Goal: Information Seeking & Learning: Check status

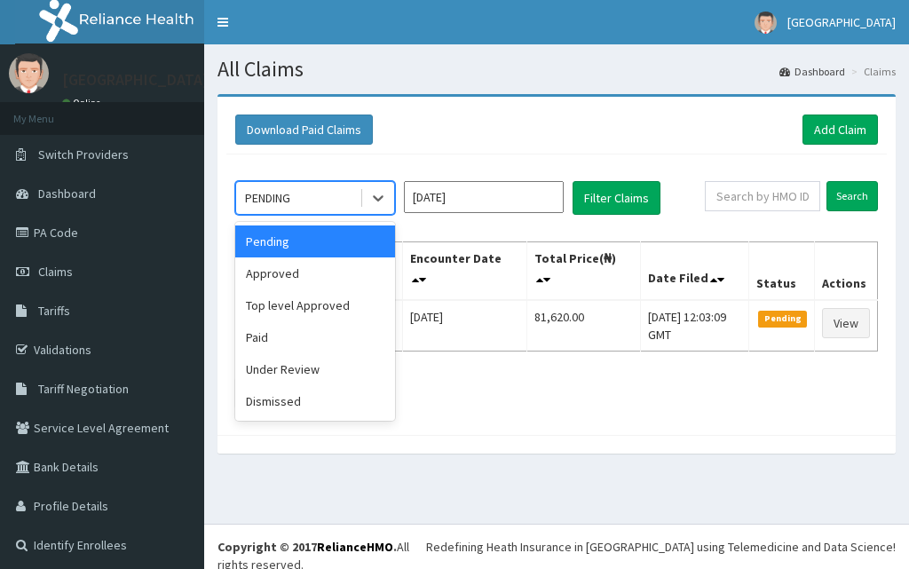
click at [371, 195] on icon at bounding box center [378, 198] width 18 height 18
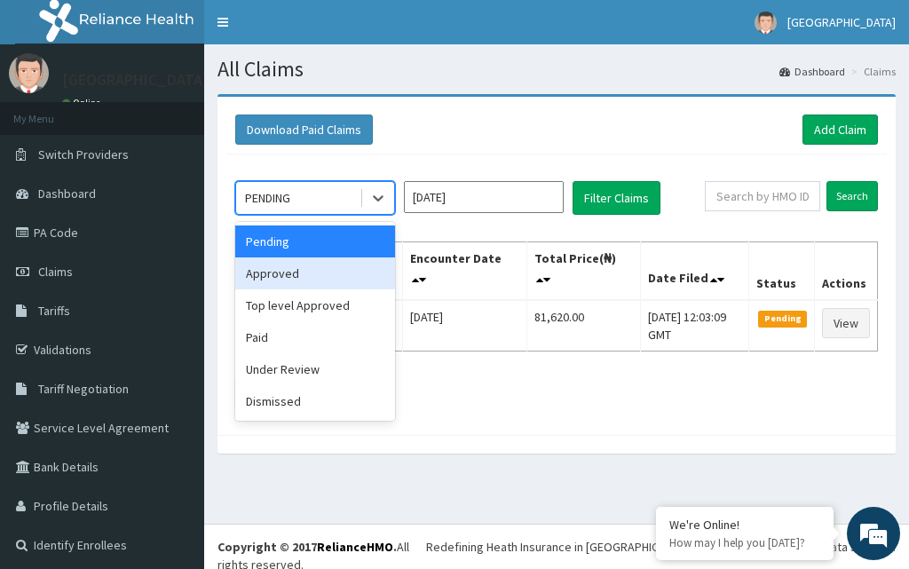
click at [290, 278] on div "Approved" at bounding box center [315, 273] width 160 height 32
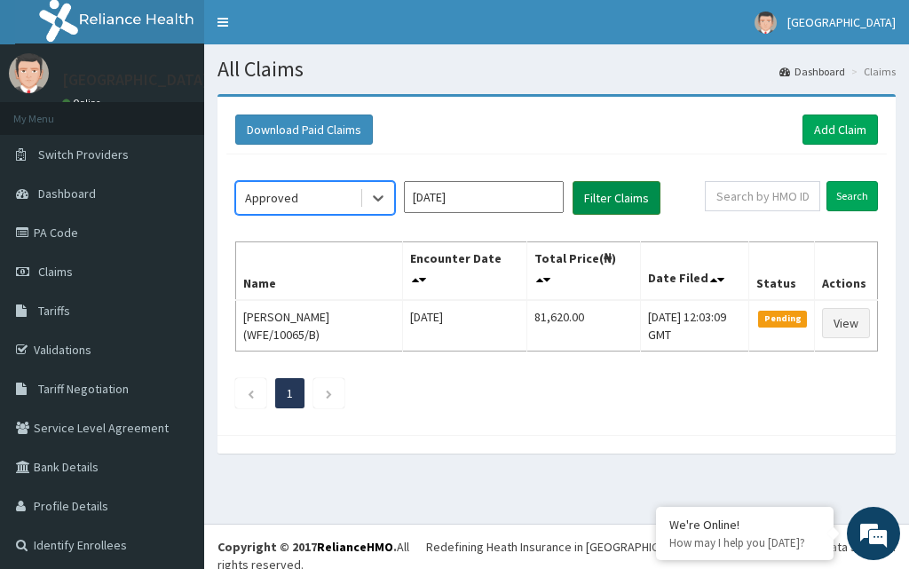
click at [621, 189] on button "Filter Claims" at bounding box center [617, 198] width 88 height 34
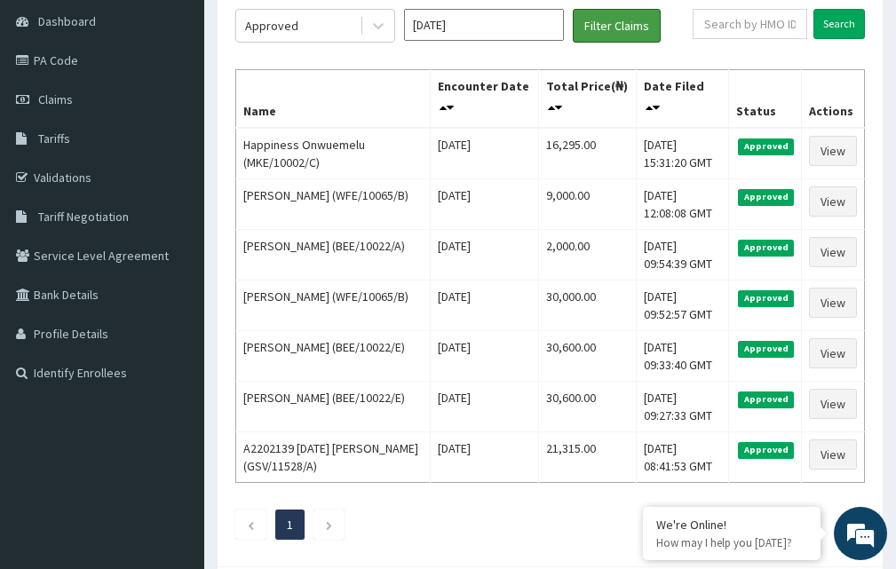
scroll to position [132, 0]
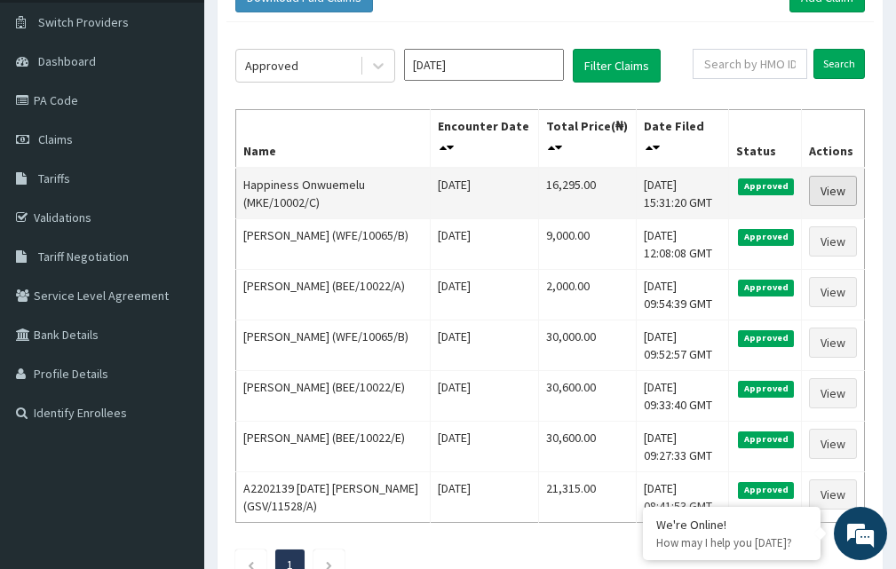
click at [841, 184] on link "View" at bounding box center [833, 191] width 48 height 30
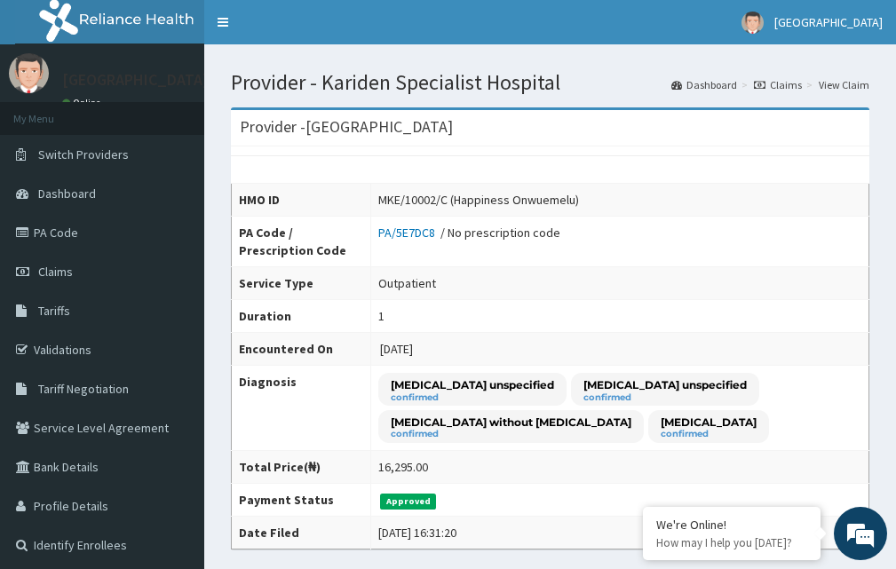
drag, startPoint x: 905, startPoint y: 214, endPoint x: 908, endPoint y: 138, distance: 76.4
click at [118, 150] on span "Switch Providers" at bounding box center [83, 154] width 91 height 16
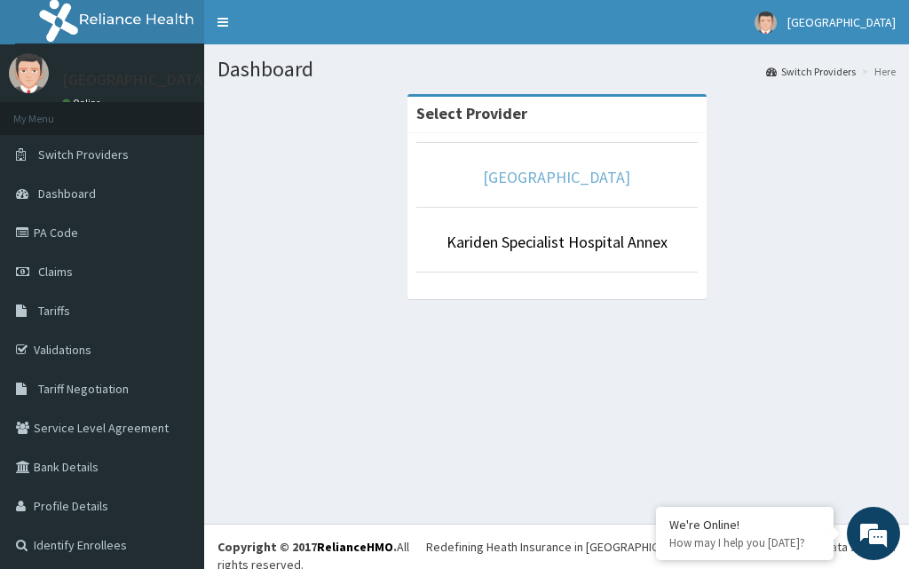
click at [582, 185] on link "[GEOGRAPHIC_DATA]" at bounding box center [556, 177] width 147 height 20
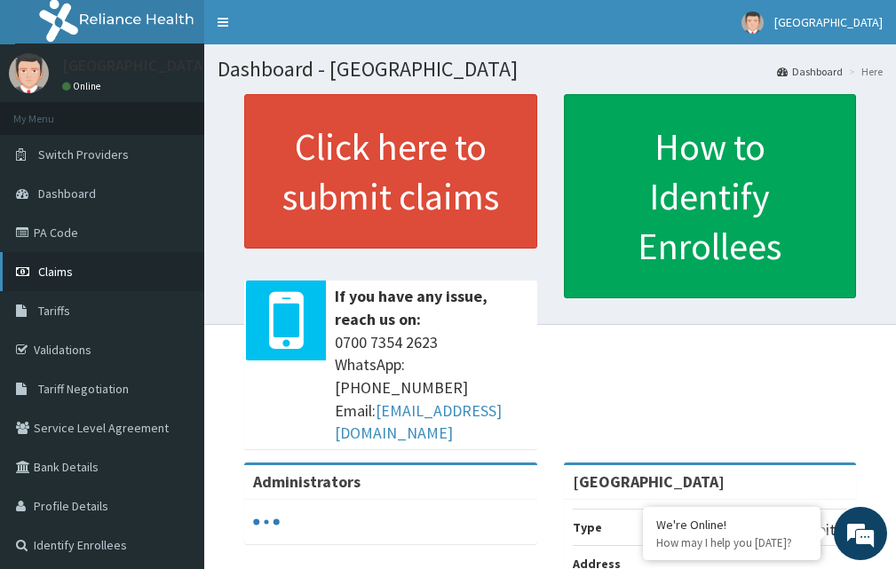
click at [70, 264] on span "Claims" at bounding box center [55, 272] width 35 height 16
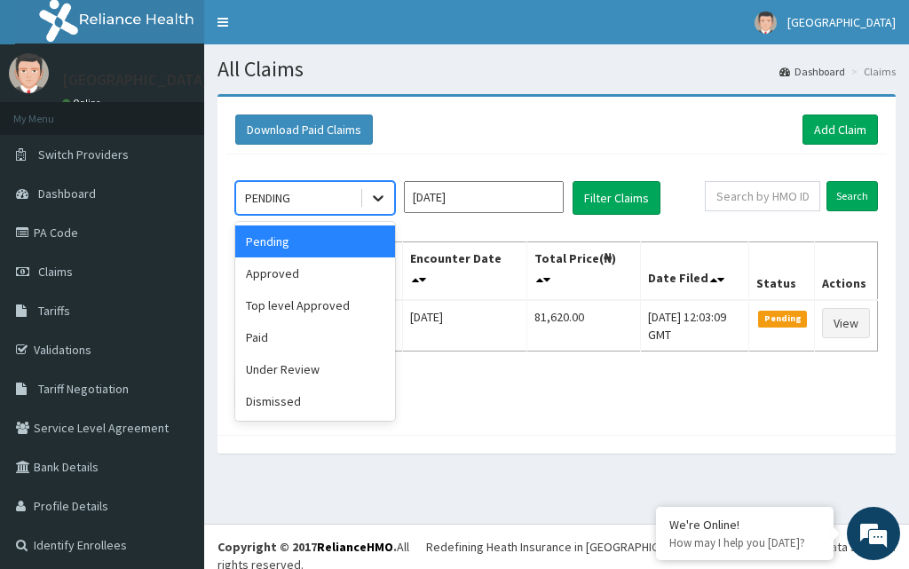
click at [376, 201] on icon at bounding box center [378, 198] width 18 height 18
click at [300, 280] on div "Approved" at bounding box center [315, 273] width 160 height 32
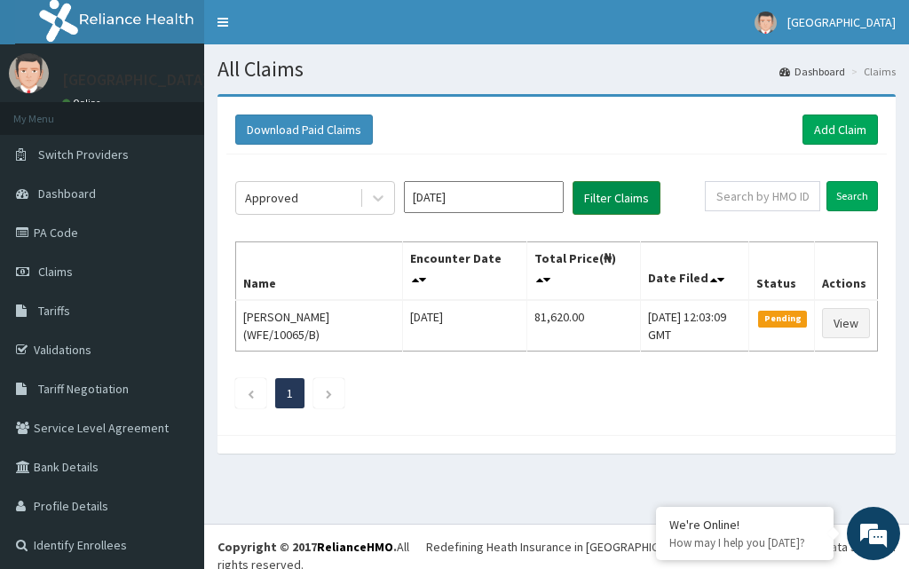
click at [609, 201] on button "Filter Claims" at bounding box center [617, 198] width 88 height 34
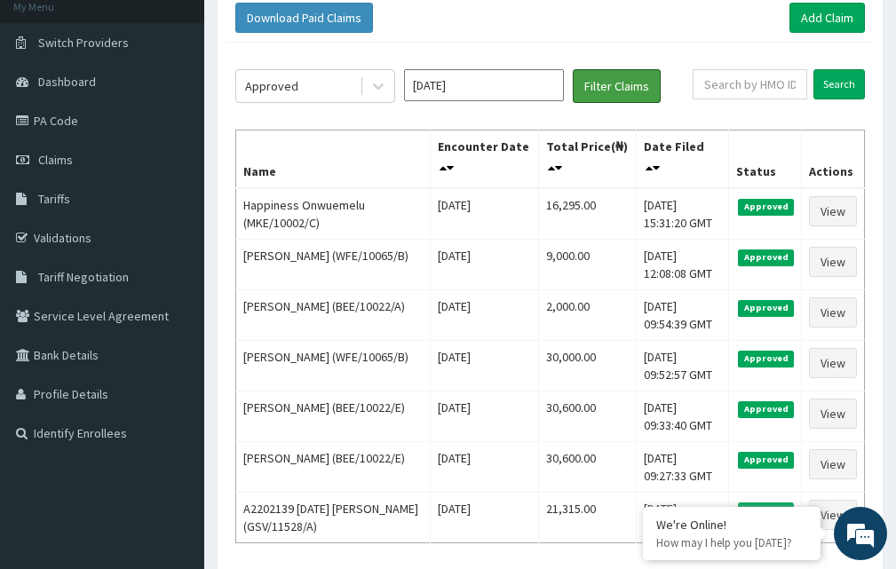
scroll to position [100, 0]
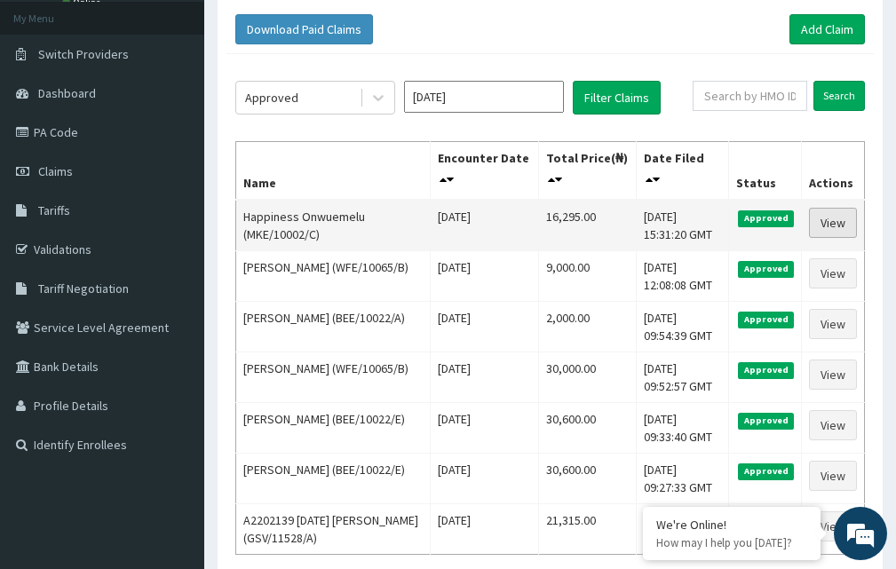
click at [841, 225] on link "View" at bounding box center [833, 223] width 48 height 30
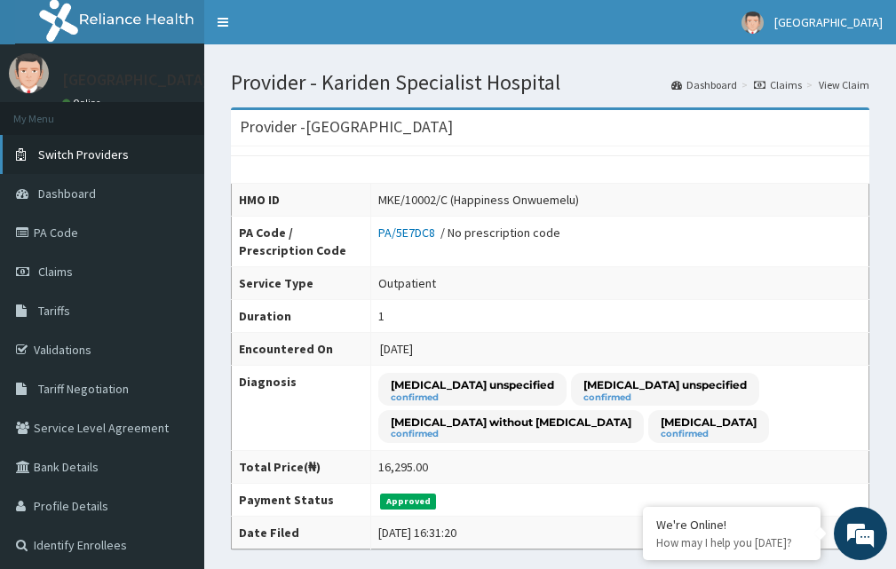
click at [82, 155] on span "Switch Providers" at bounding box center [83, 154] width 91 height 16
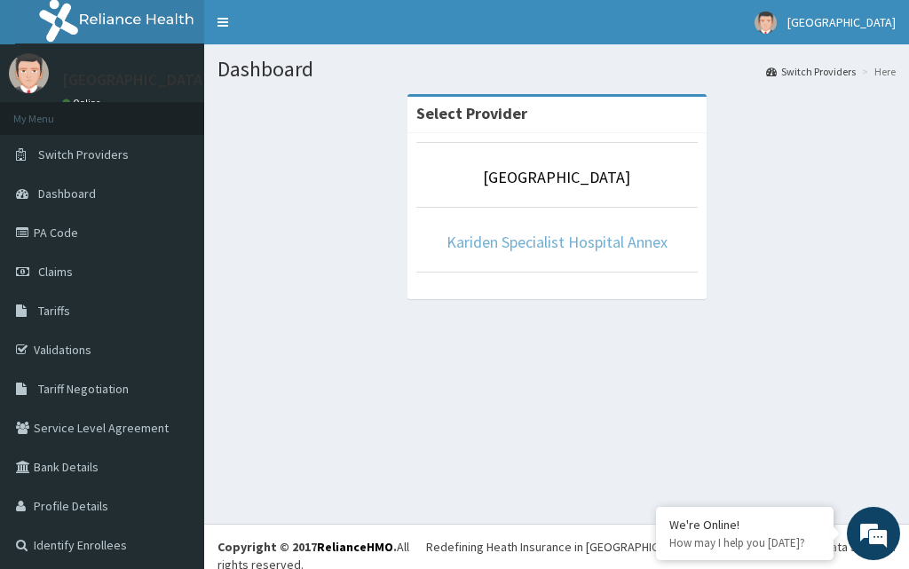
click at [571, 239] on link "Kariden Specialist Hospital Annex" at bounding box center [556, 242] width 221 height 20
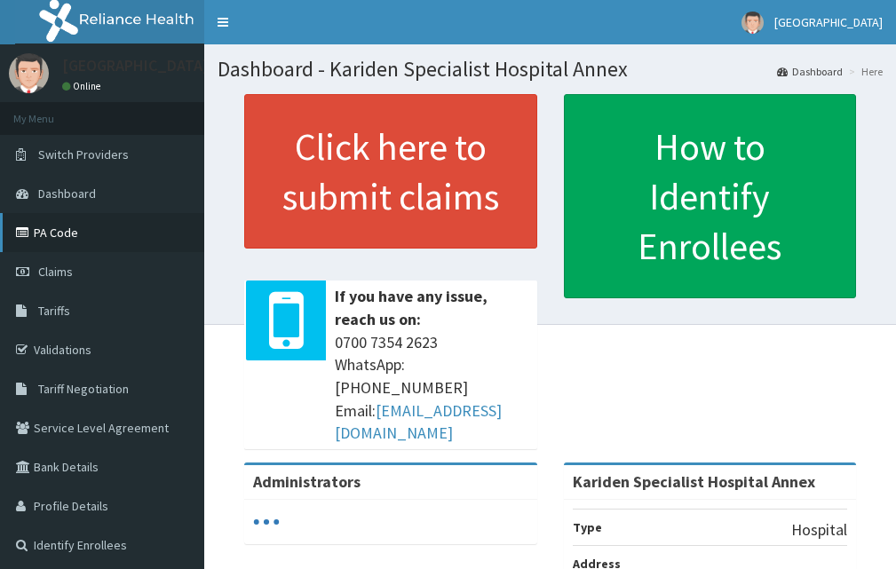
click at [61, 237] on link "PA Code" at bounding box center [102, 232] width 204 height 39
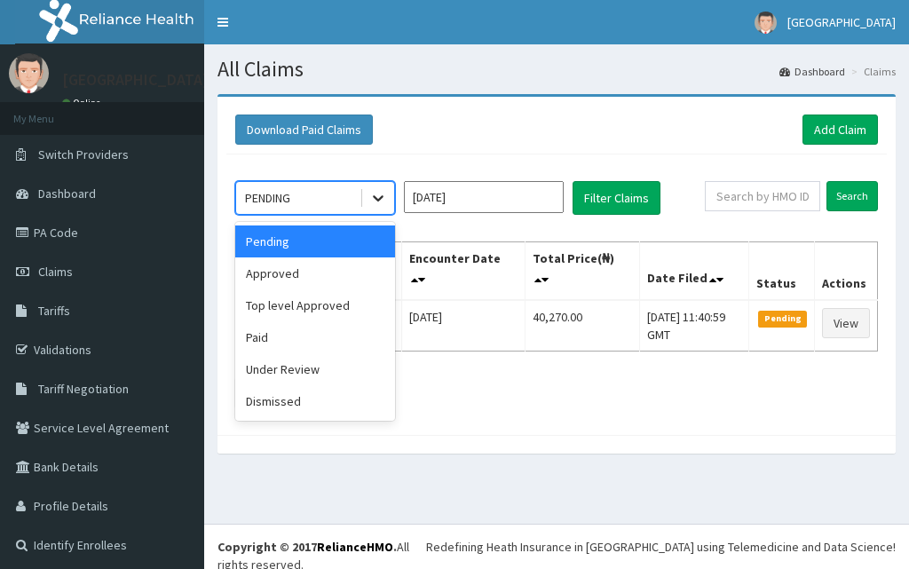
click at [379, 194] on icon at bounding box center [378, 198] width 18 height 18
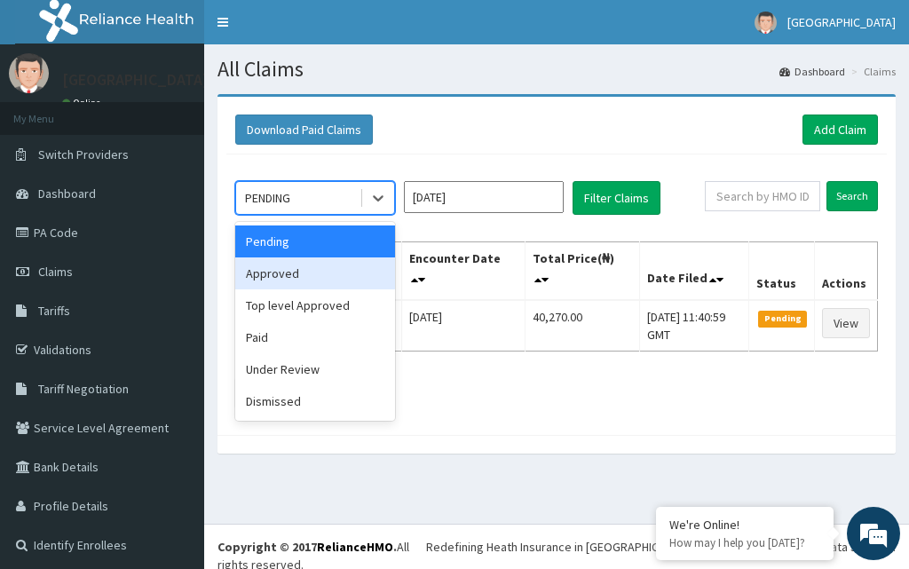
click at [303, 275] on div "Approved" at bounding box center [315, 273] width 160 height 32
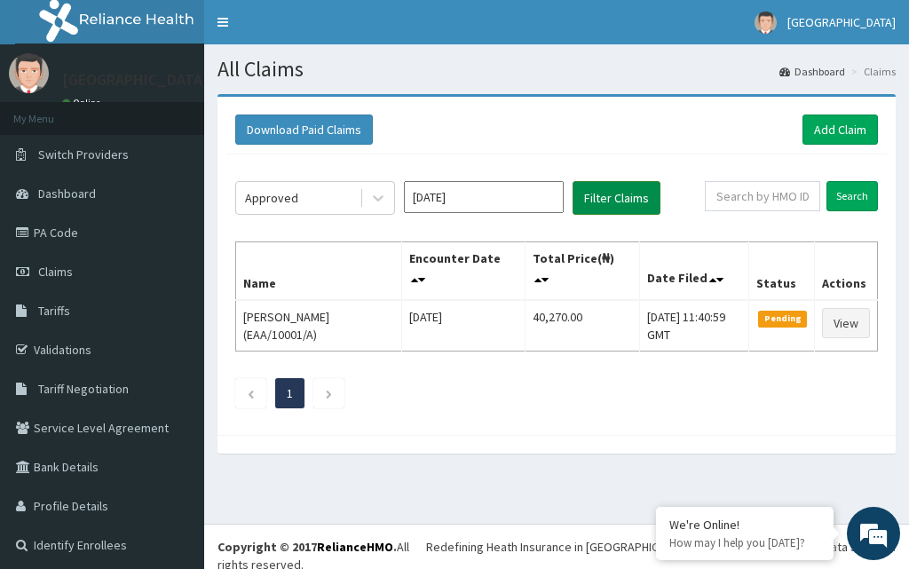
click at [601, 197] on button "Filter Claims" at bounding box center [617, 198] width 88 height 34
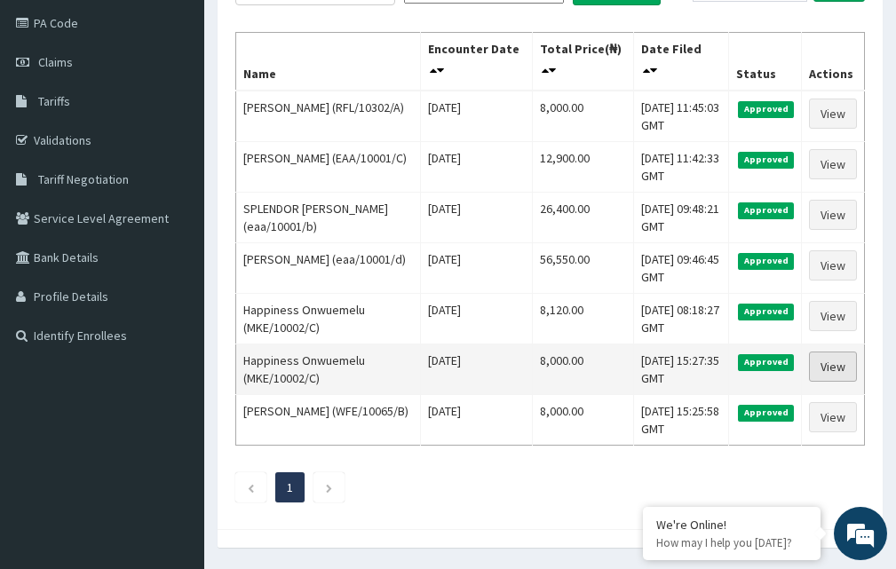
click at [851, 367] on link "View" at bounding box center [833, 367] width 48 height 30
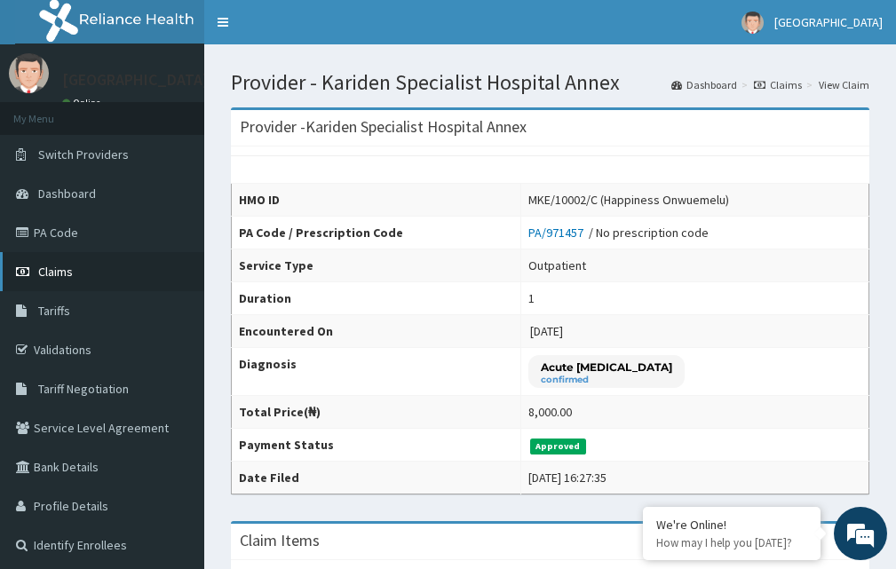
click at [88, 265] on link "Claims" at bounding box center [102, 271] width 204 height 39
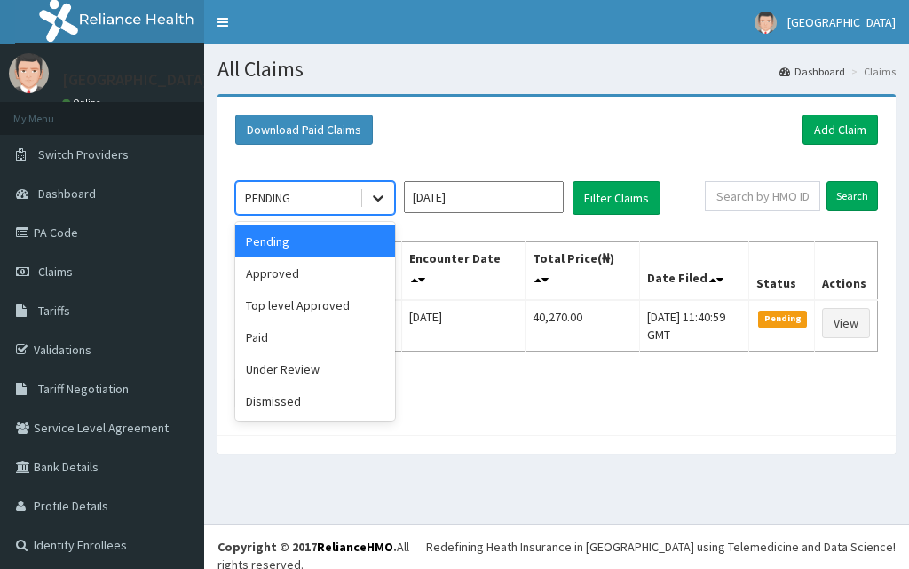
click at [383, 188] on div at bounding box center [378, 198] width 32 height 32
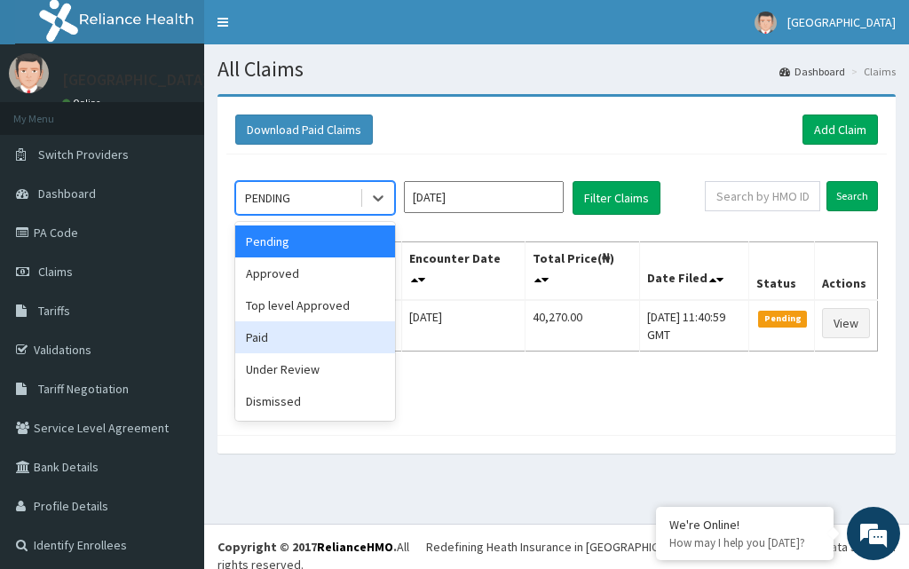
click at [324, 328] on div "Paid" at bounding box center [315, 337] width 160 height 32
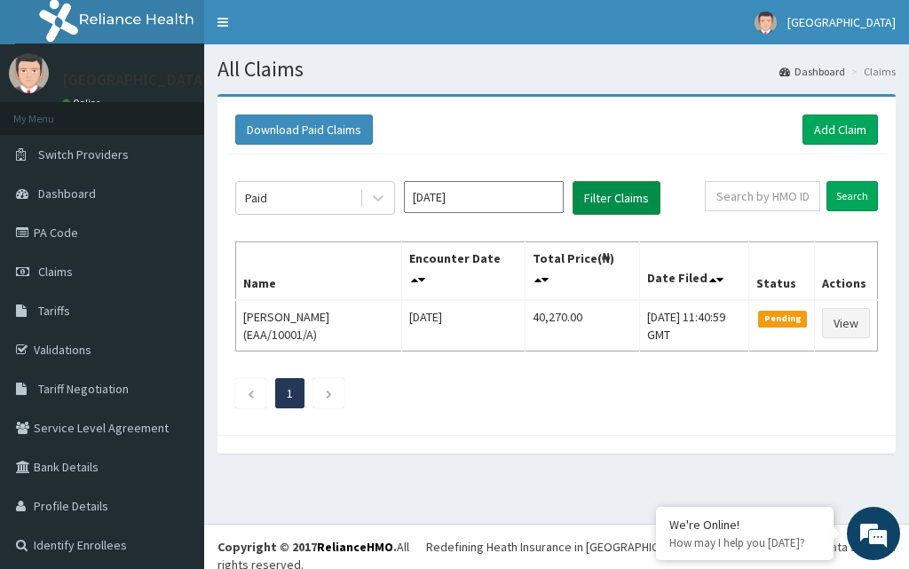
click at [635, 193] on button "Filter Claims" at bounding box center [617, 198] width 88 height 34
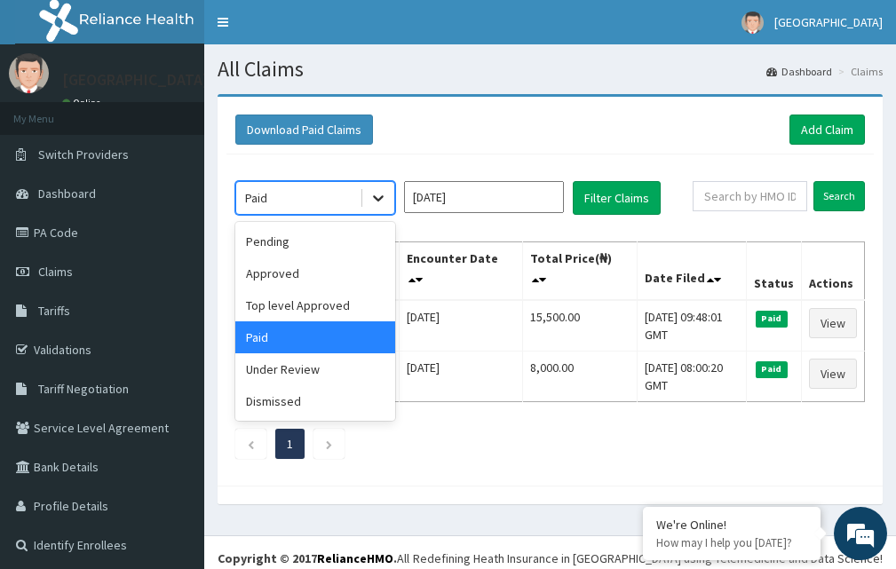
click at [371, 203] on icon at bounding box center [378, 198] width 18 height 18
click at [298, 265] on div "Approved" at bounding box center [315, 273] width 160 height 32
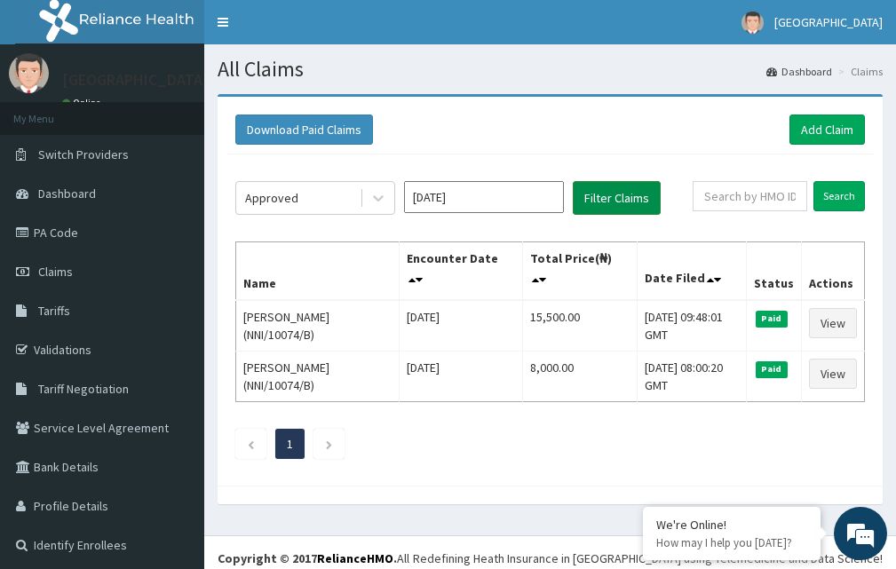
click at [626, 200] on button "Filter Claims" at bounding box center [617, 198] width 88 height 34
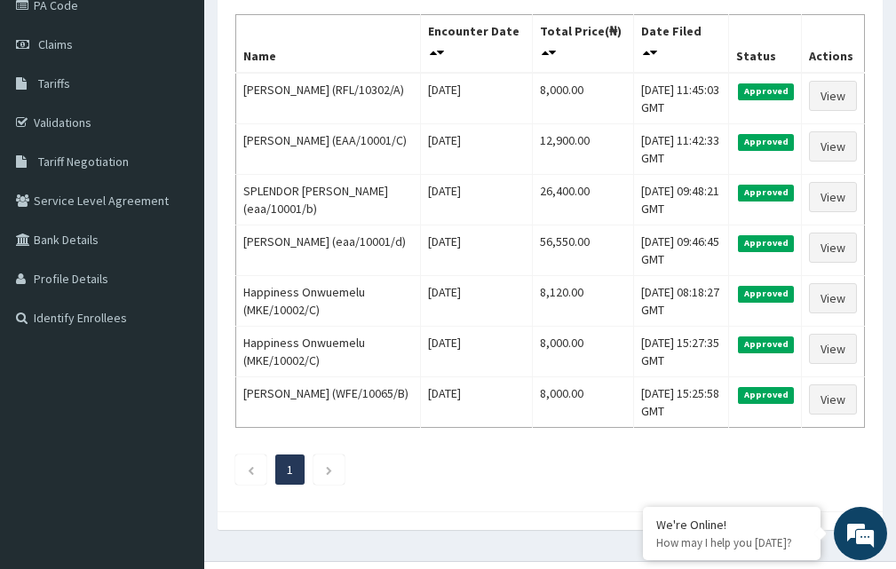
scroll to position [259, 0]
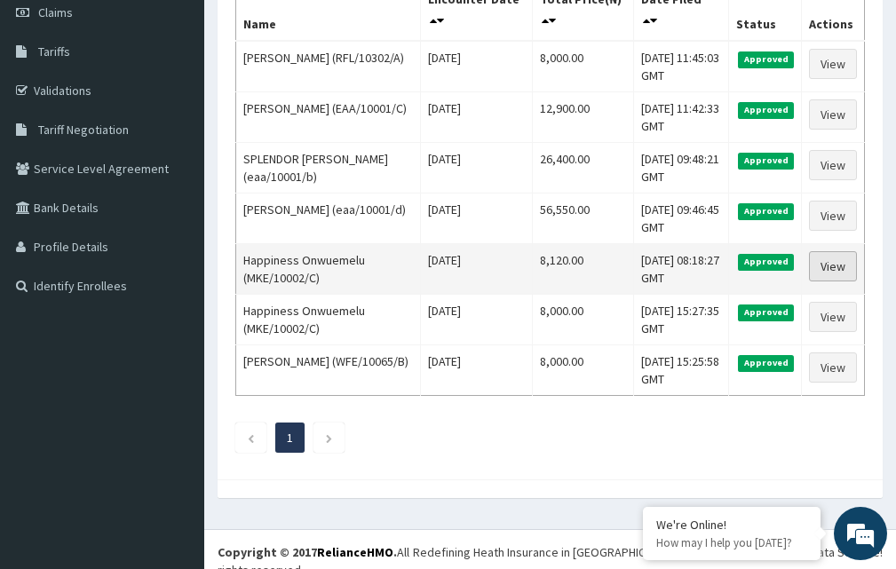
click at [853, 257] on link "View" at bounding box center [833, 266] width 48 height 30
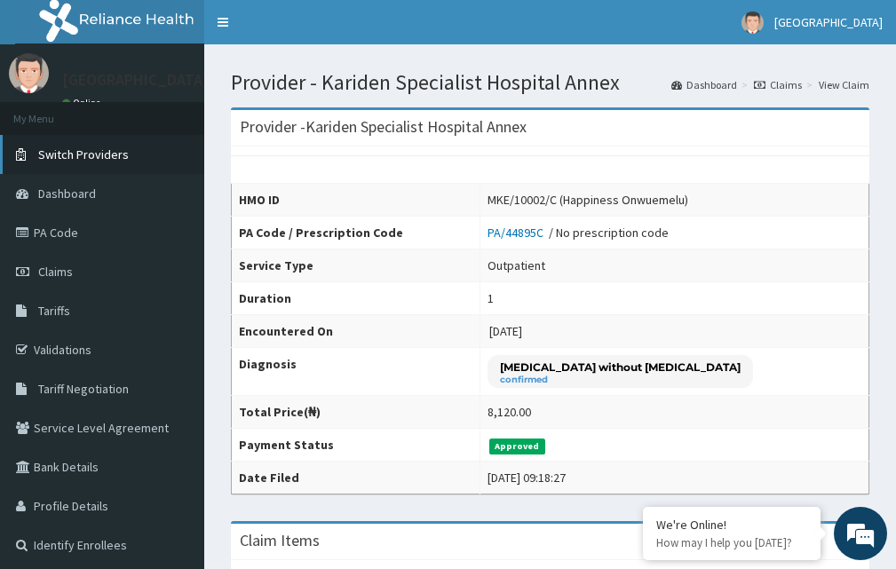
click at [75, 148] on span "Switch Providers" at bounding box center [83, 154] width 91 height 16
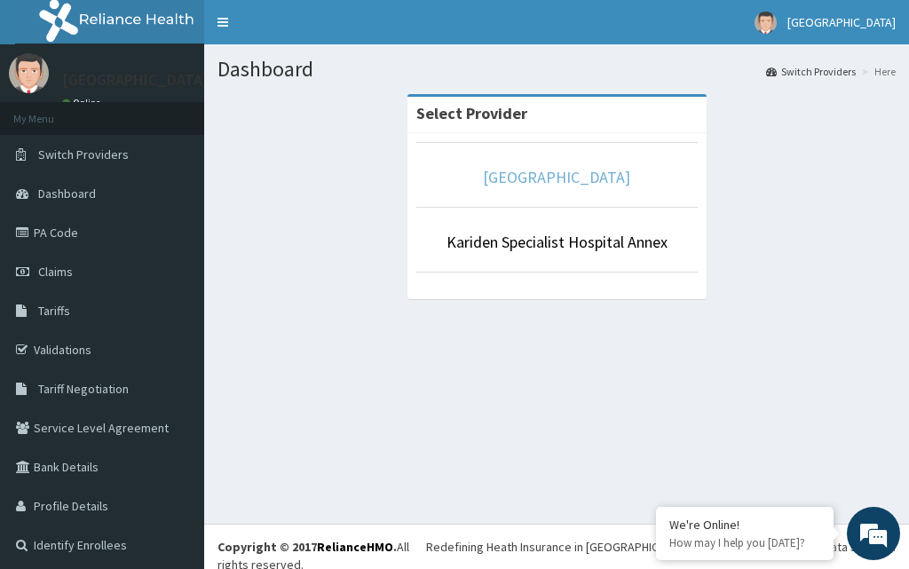
click at [586, 185] on link "[GEOGRAPHIC_DATA]" at bounding box center [556, 177] width 147 height 20
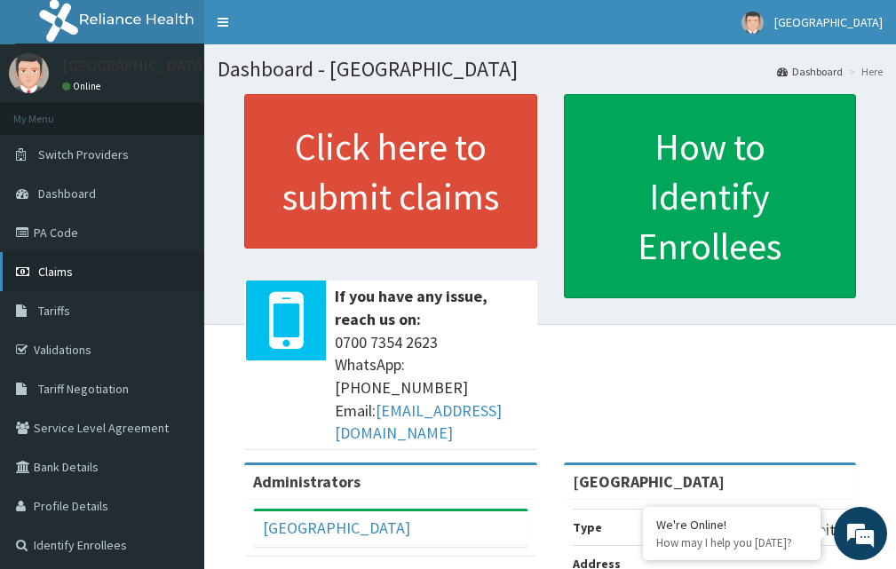
click at [62, 267] on span "Claims" at bounding box center [55, 272] width 35 height 16
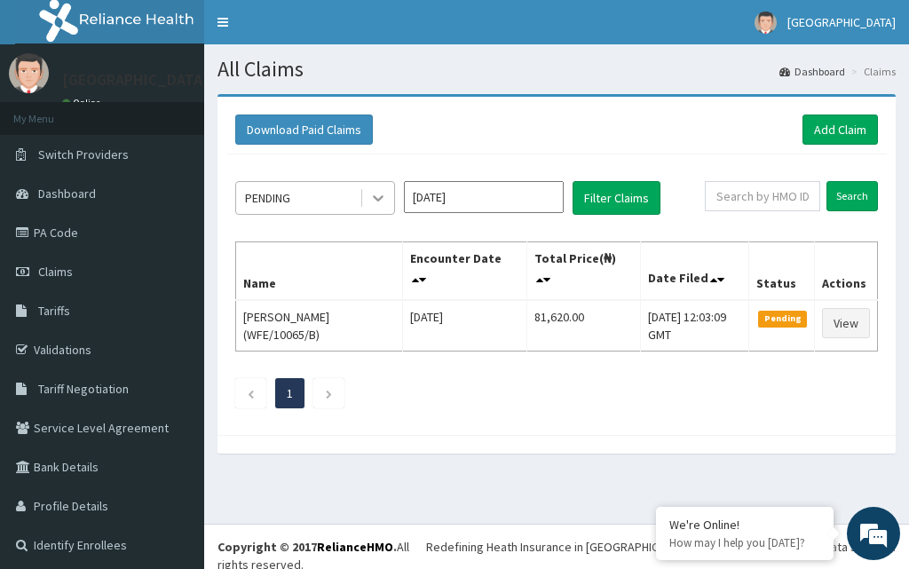
click at [373, 196] on icon at bounding box center [378, 198] width 18 height 18
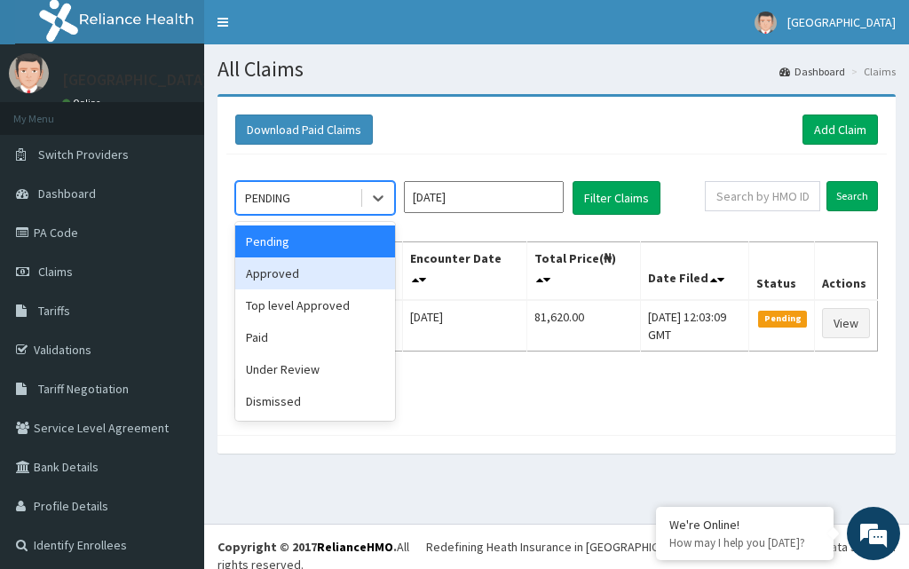
click at [304, 288] on div "Approved" at bounding box center [315, 273] width 160 height 32
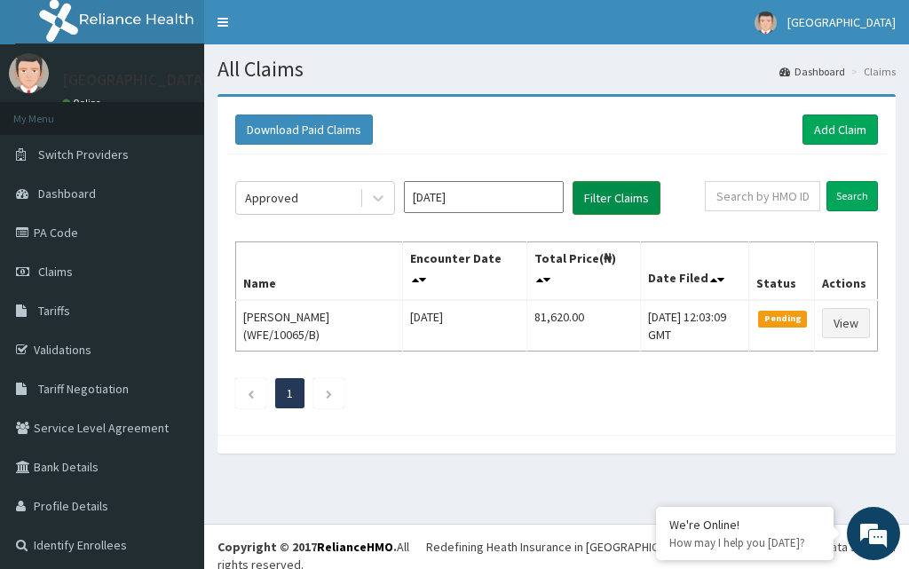
click at [599, 183] on button "Filter Claims" at bounding box center [617, 198] width 88 height 34
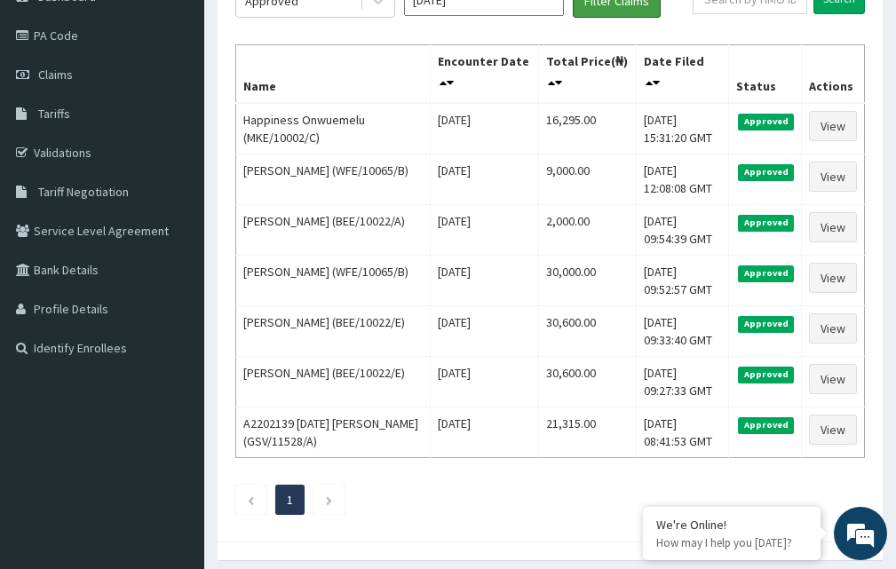
scroll to position [182, 0]
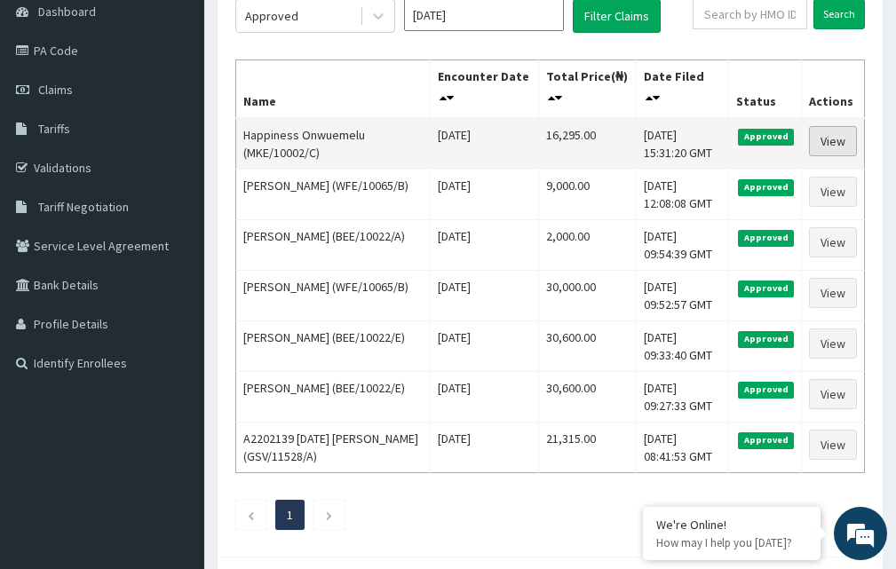
click at [832, 134] on link "View" at bounding box center [833, 141] width 48 height 30
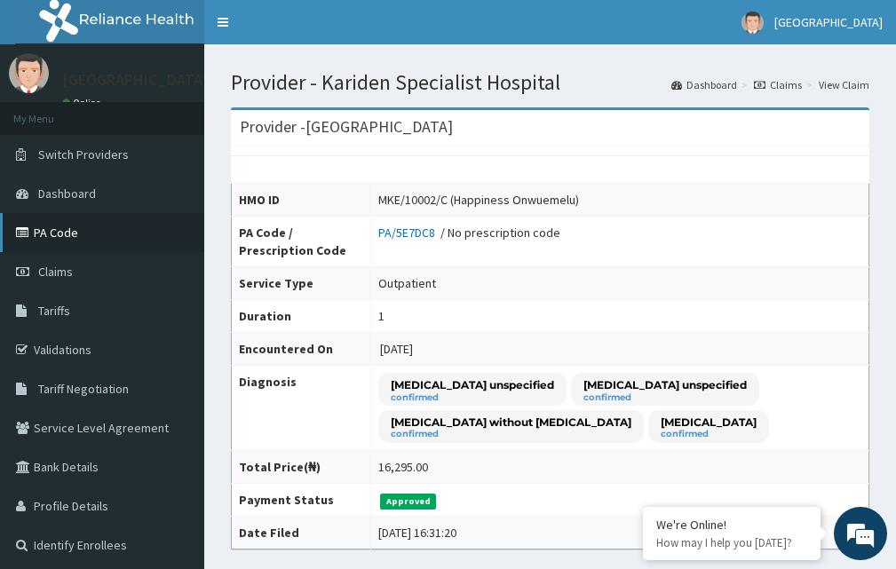
click at [54, 235] on link "PA Code" at bounding box center [102, 232] width 204 height 39
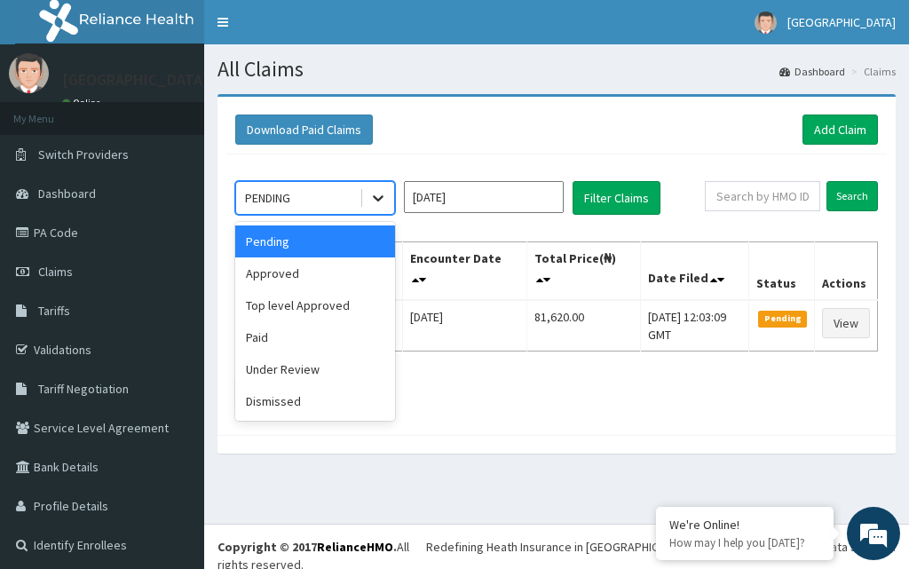
click at [375, 202] on icon at bounding box center [378, 198] width 18 height 18
click at [300, 337] on div "Paid" at bounding box center [315, 337] width 160 height 32
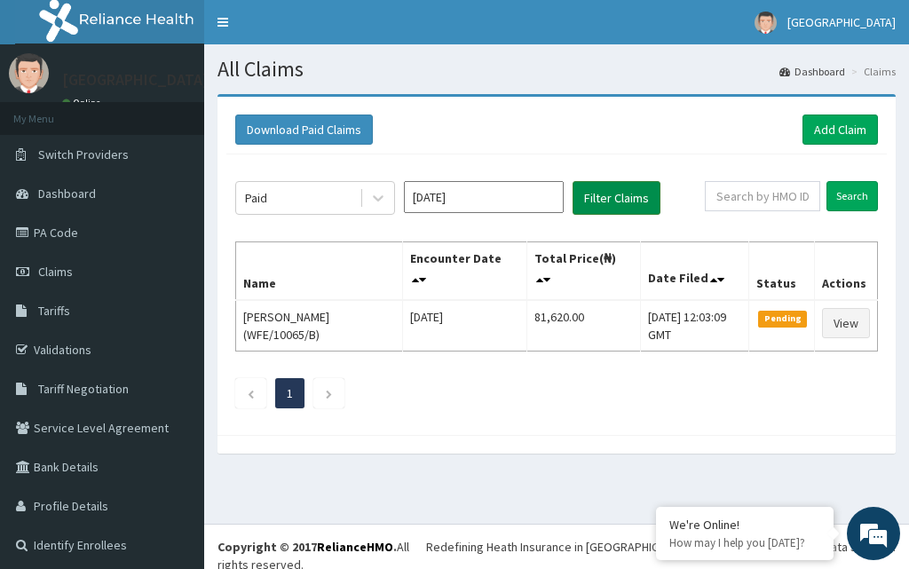
click at [607, 203] on button "Filter Claims" at bounding box center [617, 198] width 88 height 34
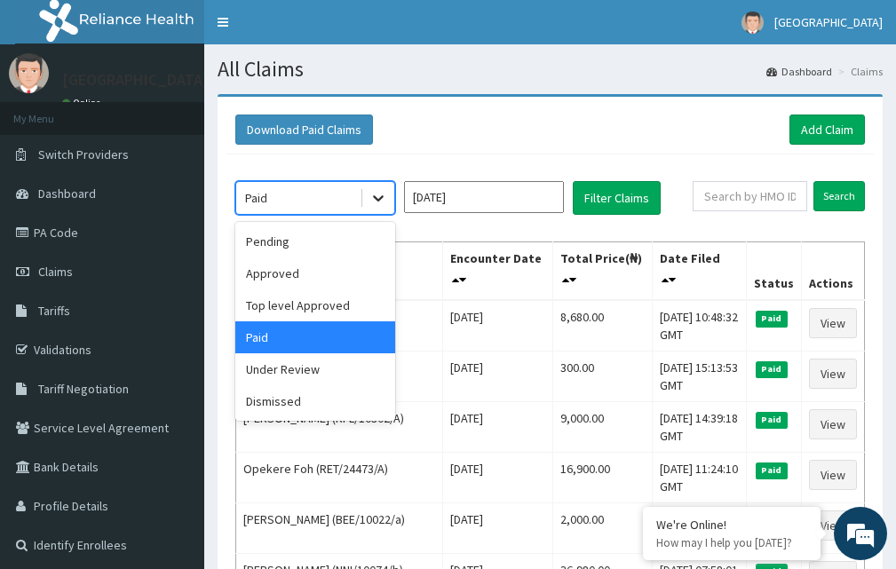
click at [384, 199] on icon at bounding box center [378, 198] width 18 height 18
click at [277, 271] on div "Approved" at bounding box center [315, 273] width 160 height 32
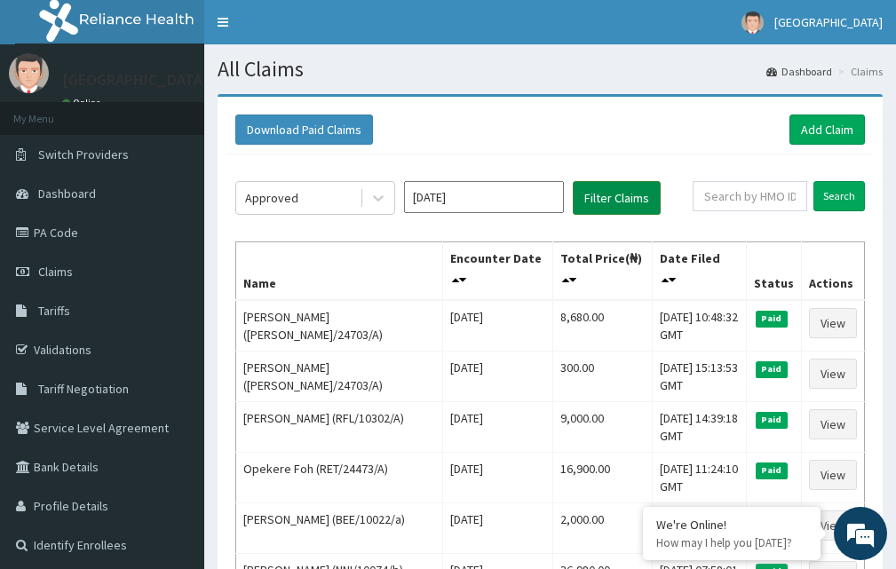
click at [634, 206] on button "Filter Claims" at bounding box center [617, 198] width 88 height 34
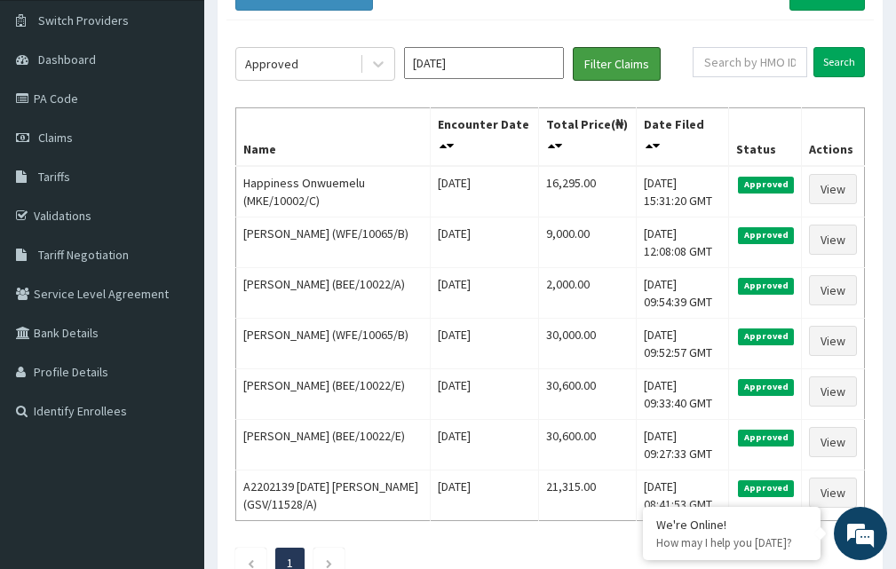
scroll to position [139, 0]
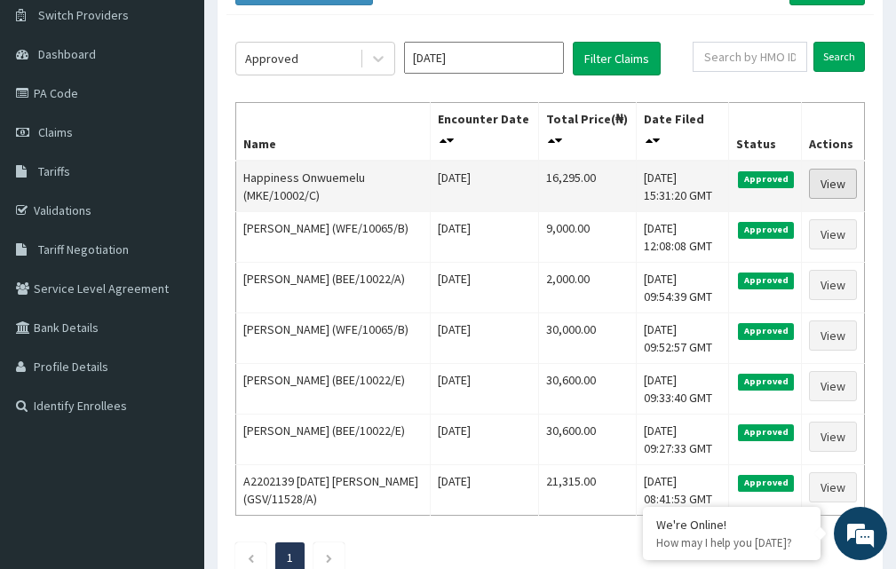
click at [843, 171] on link "View" at bounding box center [833, 184] width 48 height 30
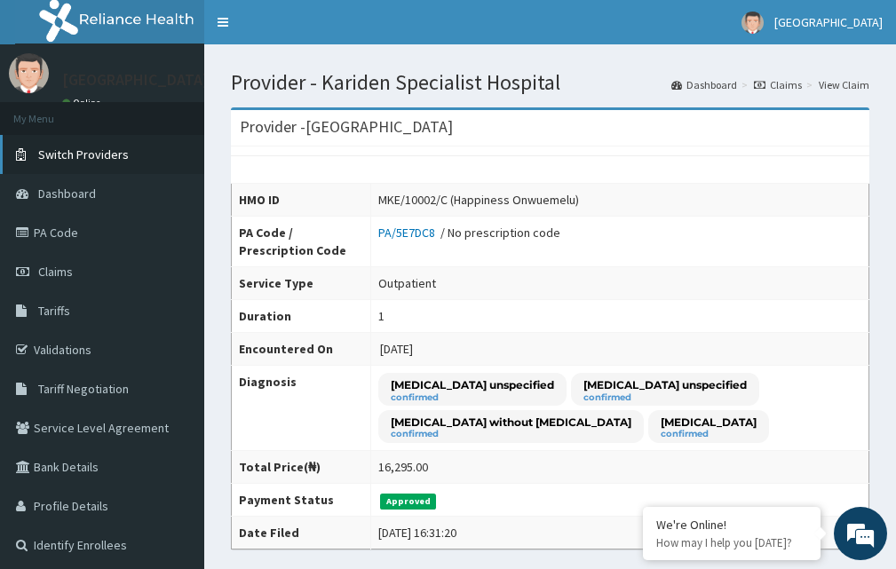
click at [67, 149] on span "Switch Providers" at bounding box center [83, 154] width 91 height 16
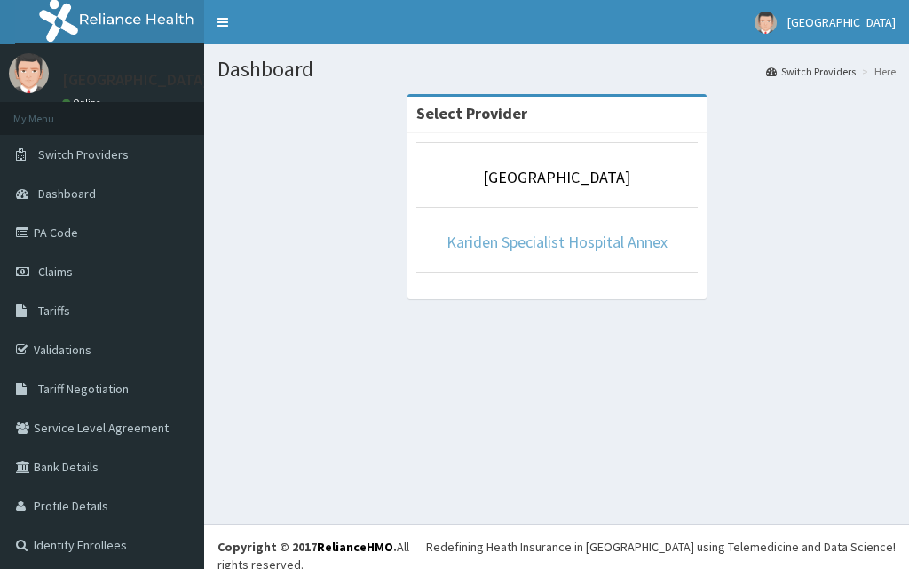
click at [573, 246] on link "Kariden Specialist Hospital Annex" at bounding box center [556, 242] width 221 height 20
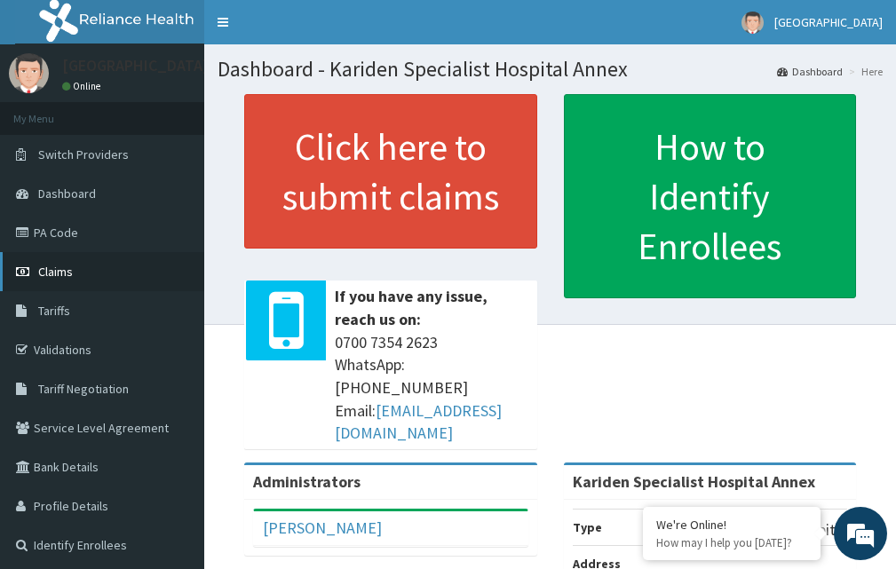
click at [78, 270] on link "Claims" at bounding box center [102, 271] width 204 height 39
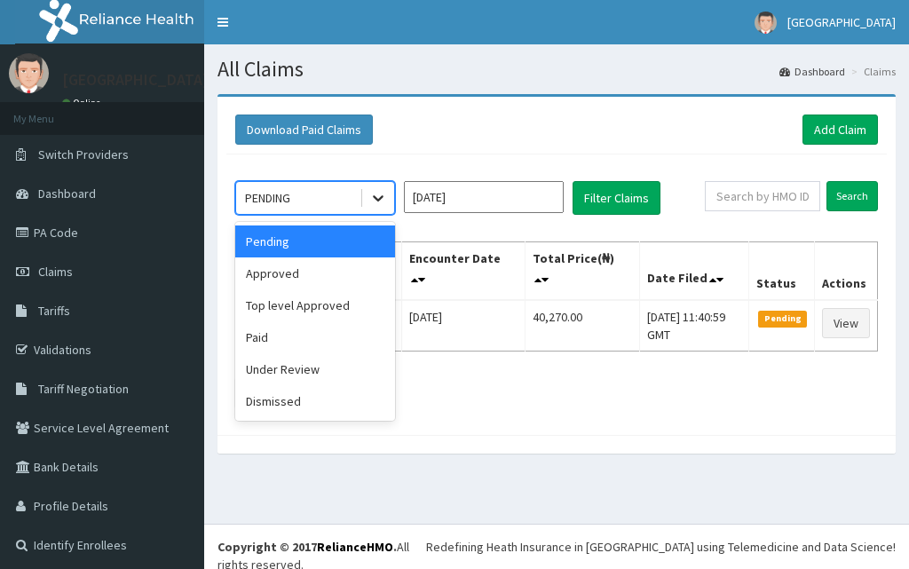
click at [384, 195] on icon at bounding box center [378, 198] width 18 height 18
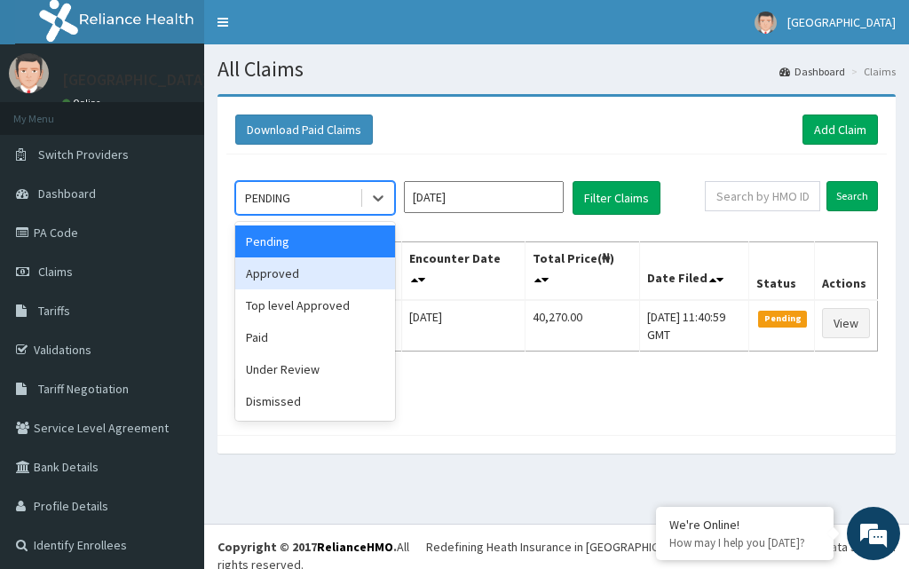
click at [299, 273] on div "Approved" at bounding box center [315, 273] width 160 height 32
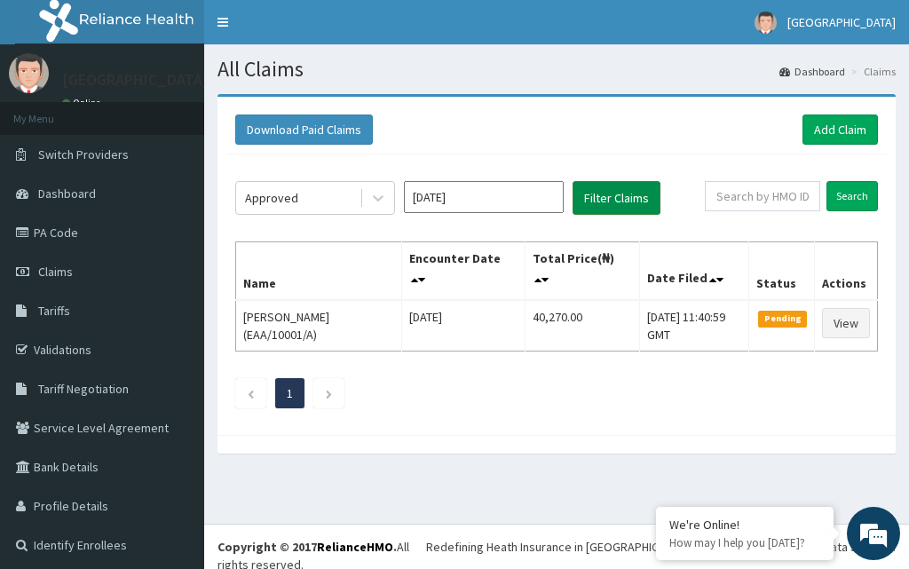
click at [620, 200] on button "Filter Claims" at bounding box center [617, 198] width 88 height 34
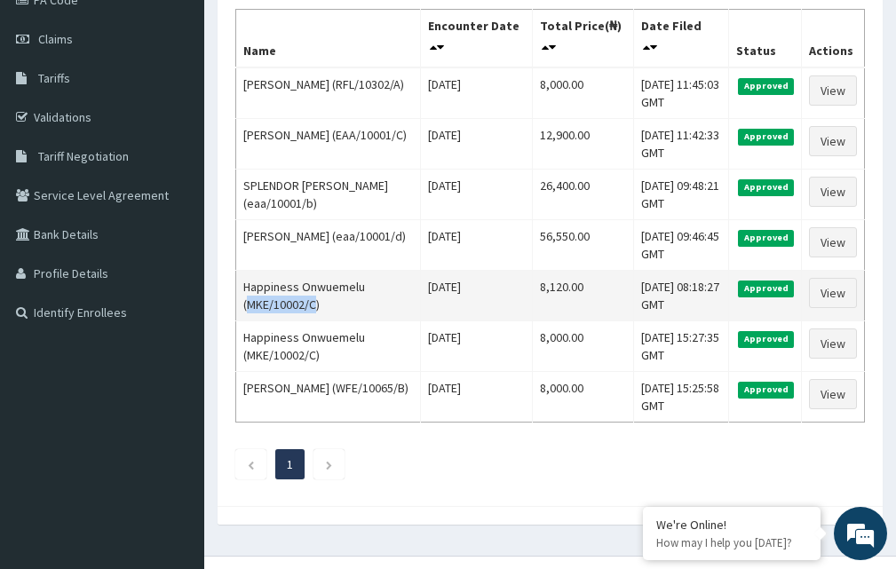
drag, startPoint x: 313, startPoint y: 303, endPoint x: 250, endPoint y: 306, distance: 63.1
click at [250, 306] on td "Happiness Onwuemelu (MKE/10002/C)" at bounding box center [328, 296] width 185 height 51
copy td "MKE/10002/C"
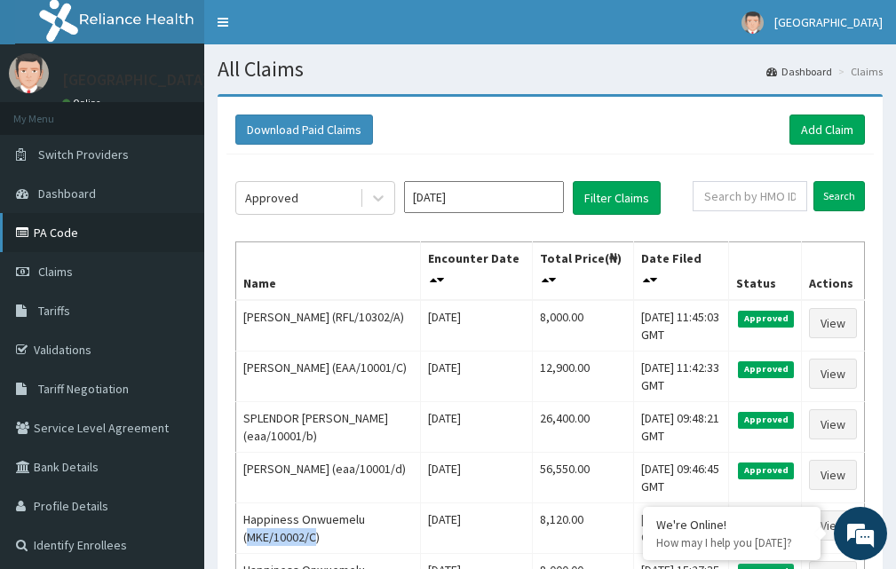
click at [59, 226] on link "PA Code" at bounding box center [102, 232] width 204 height 39
